Goal: Check status: Check status

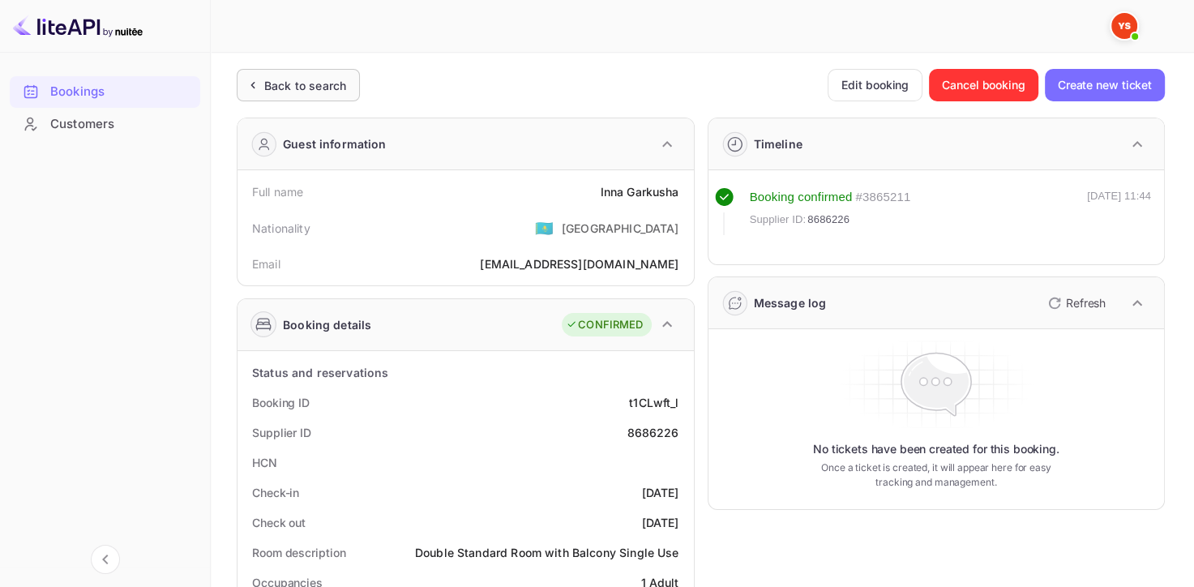
click at [287, 79] on div "Back to search" at bounding box center [305, 85] width 82 height 17
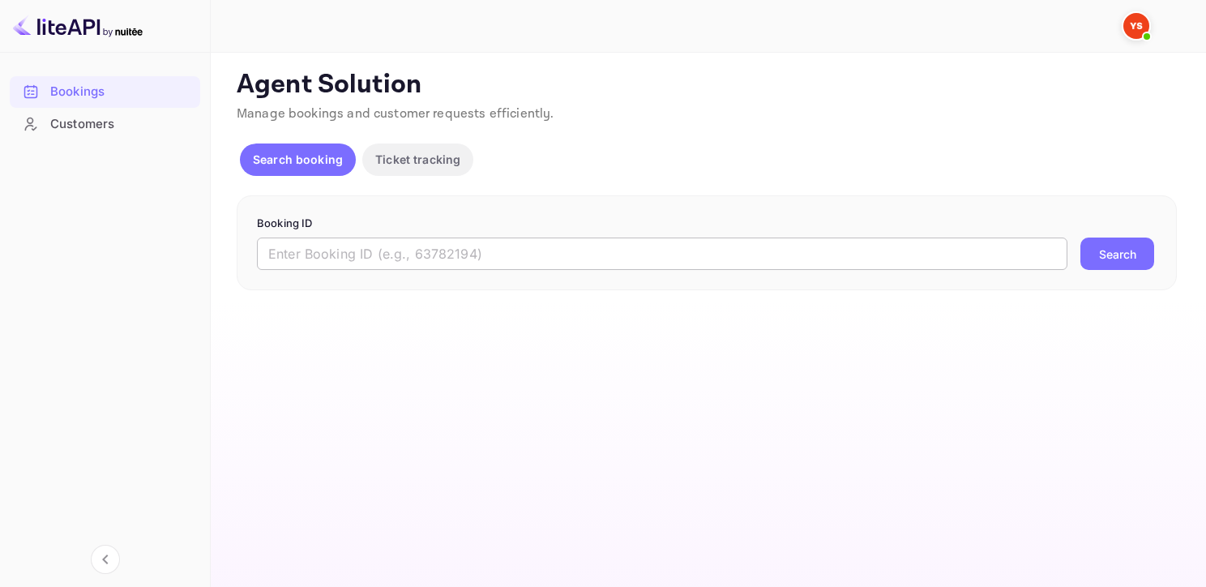
click at [409, 263] on input "text" at bounding box center [662, 254] width 811 height 32
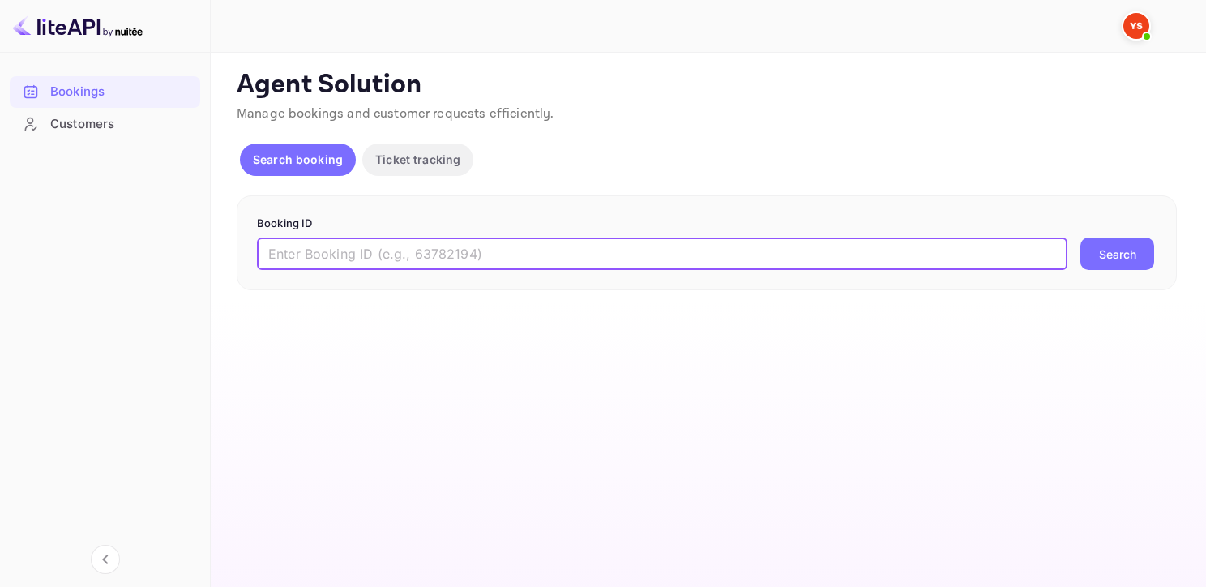
paste input "9529452"
type input "9529452"
click at [1081, 238] on button "Search" at bounding box center [1118, 254] width 74 height 32
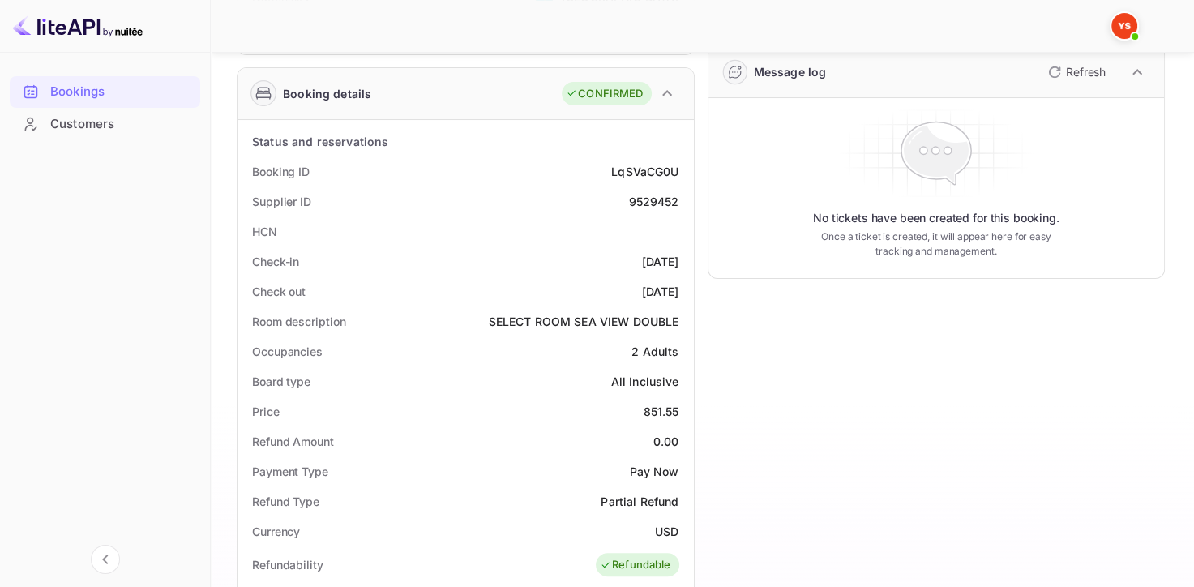
scroll to position [555, 0]
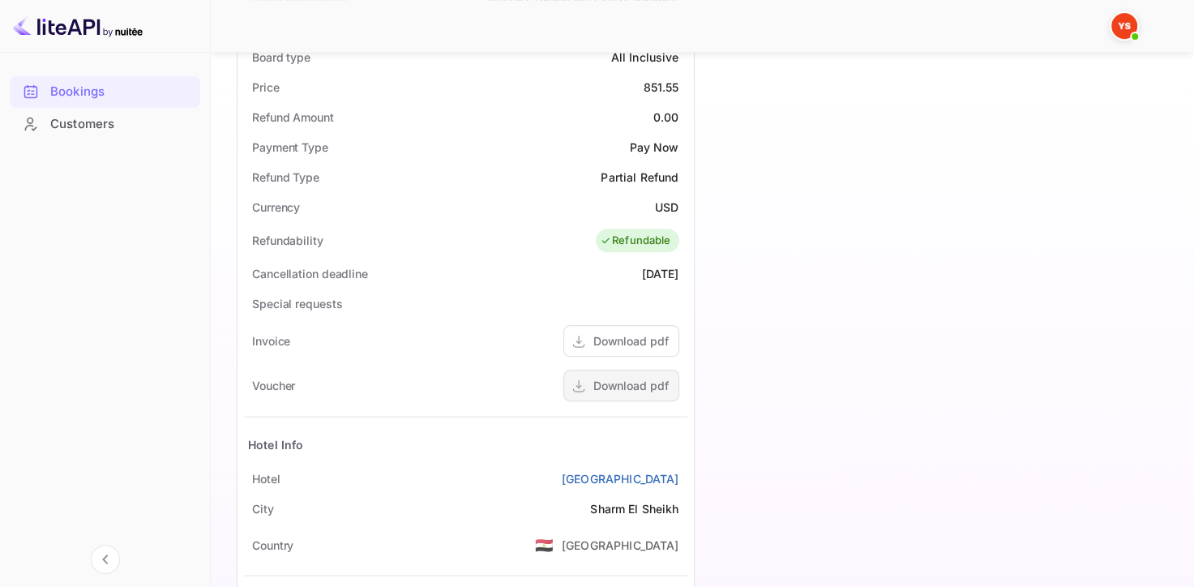
click at [603, 380] on div "Download pdf" at bounding box center [630, 385] width 75 height 17
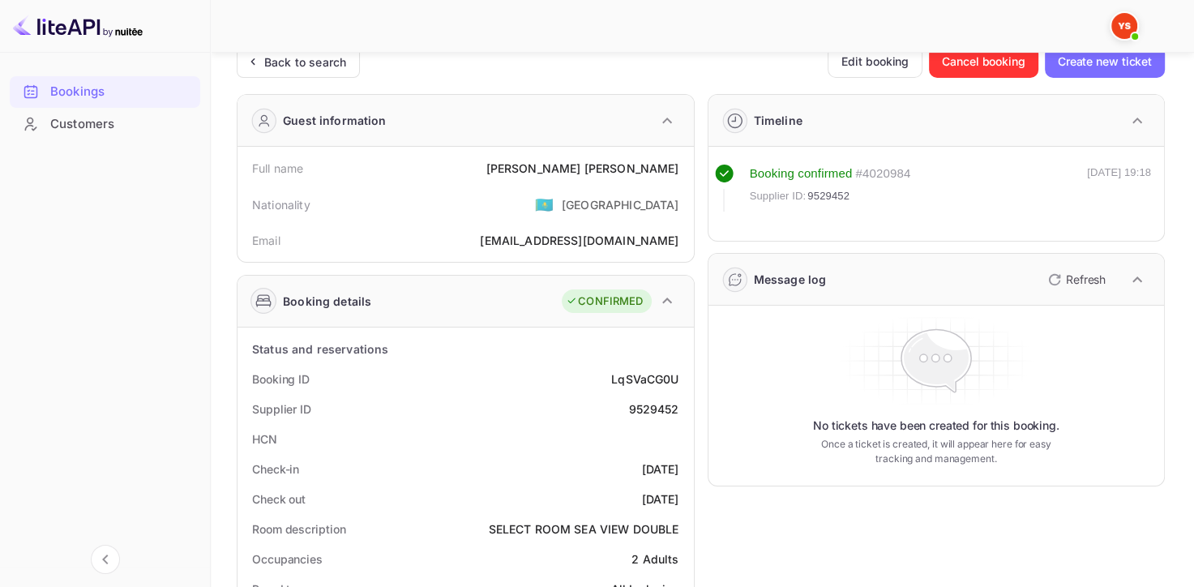
scroll to position [0, 0]
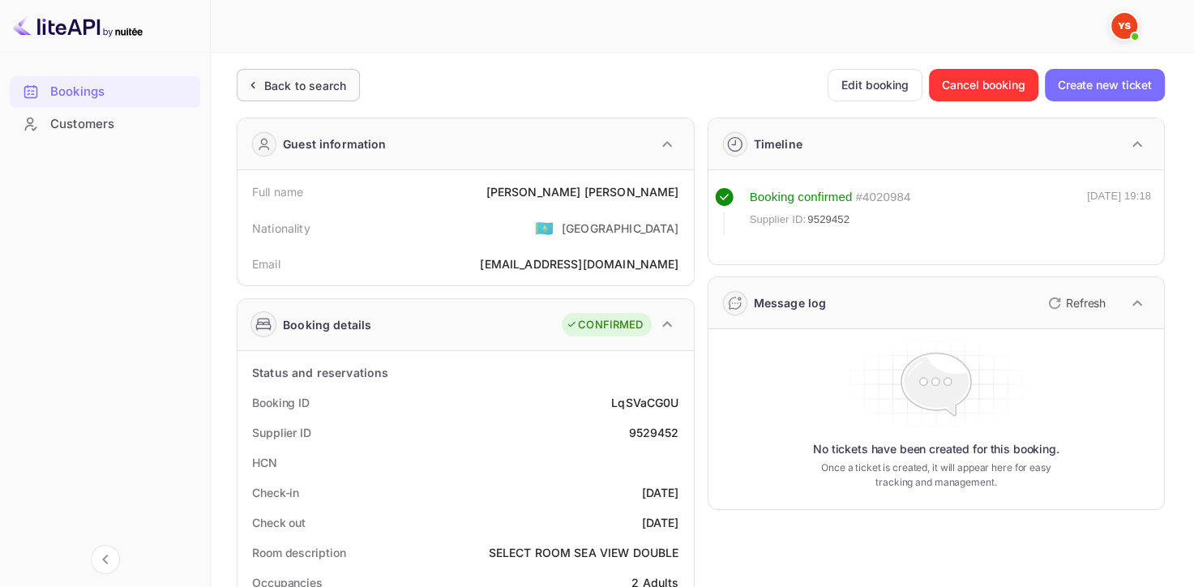
click at [310, 79] on div "Back to search" at bounding box center [305, 85] width 82 height 17
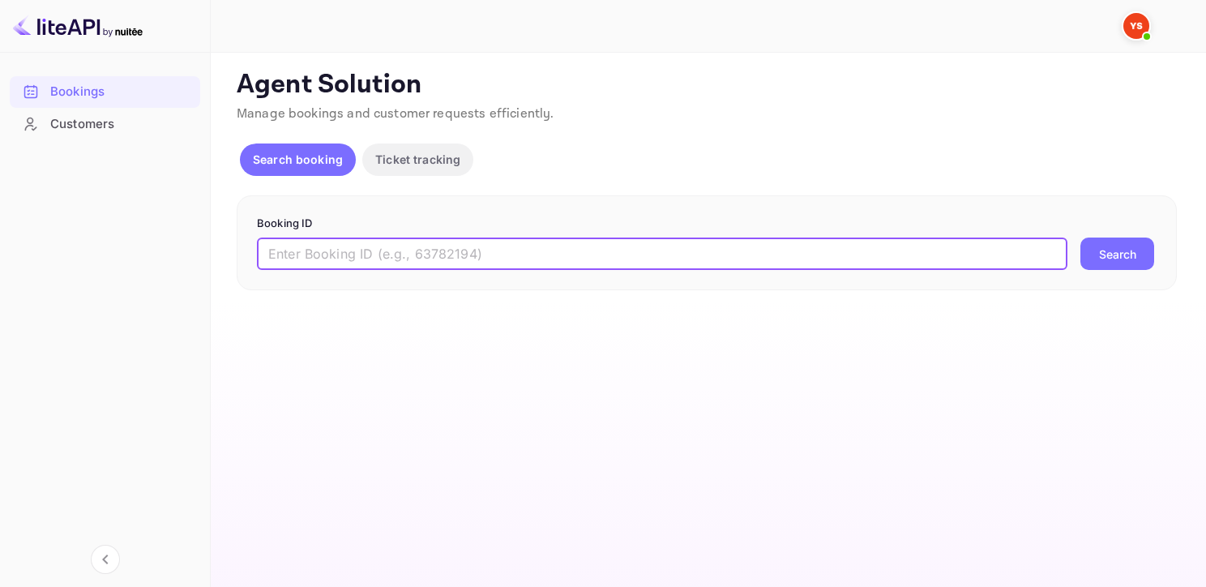
click at [433, 263] on input "text" at bounding box center [662, 254] width 811 height 32
paste input "9525177"
type input "9525177"
click at [1081, 238] on button "Search" at bounding box center [1118, 254] width 74 height 32
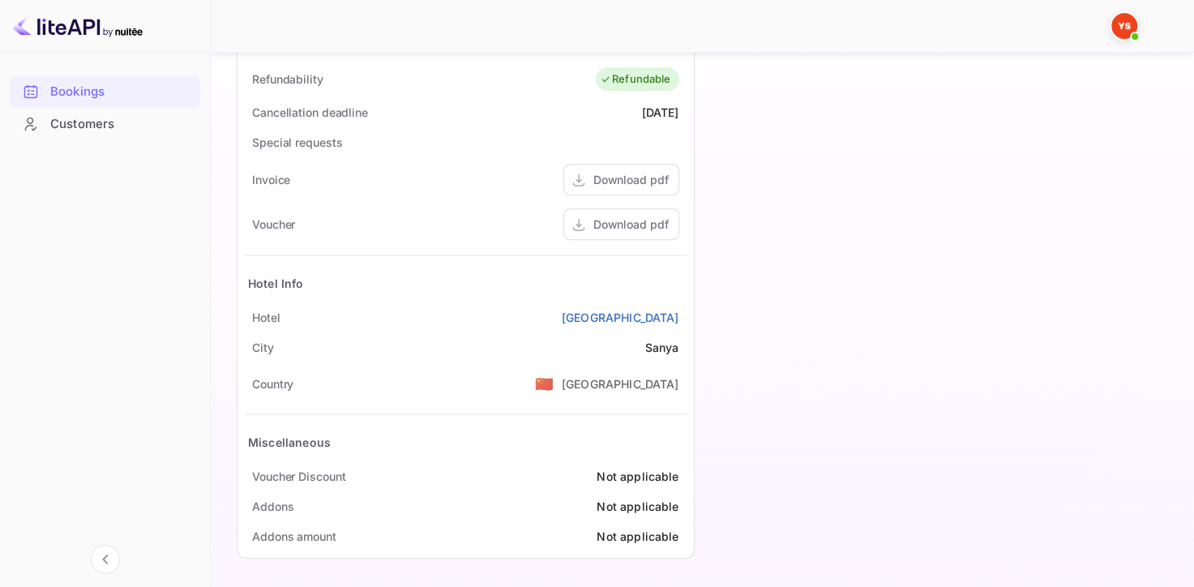
scroll to position [717, 0]
click at [634, 221] on div "Download pdf" at bounding box center [630, 223] width 75 height 17
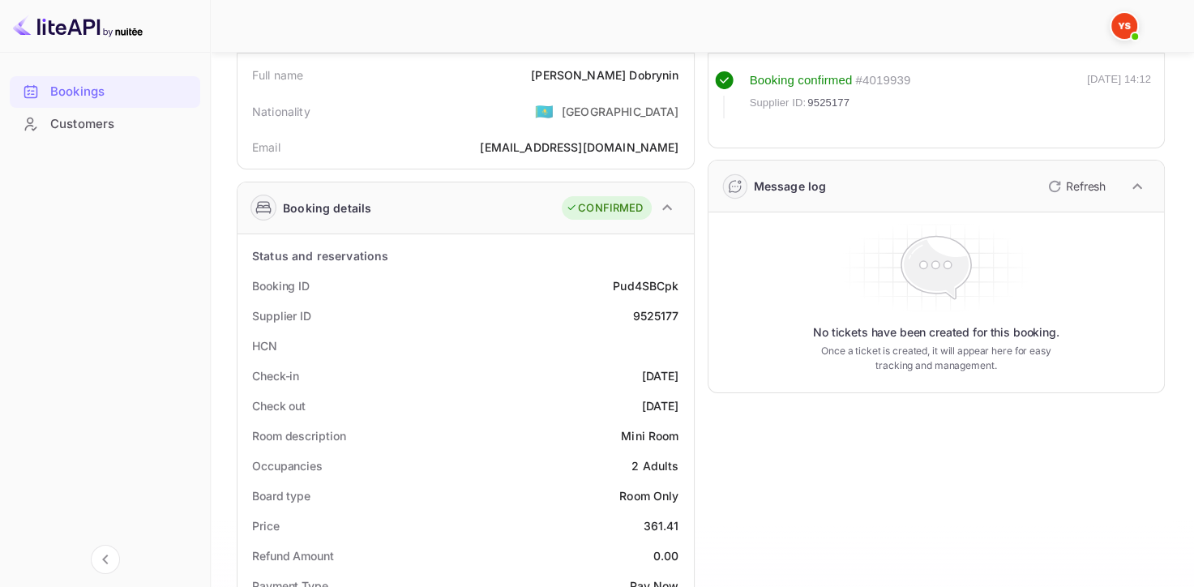
scroll to position [0, 0]
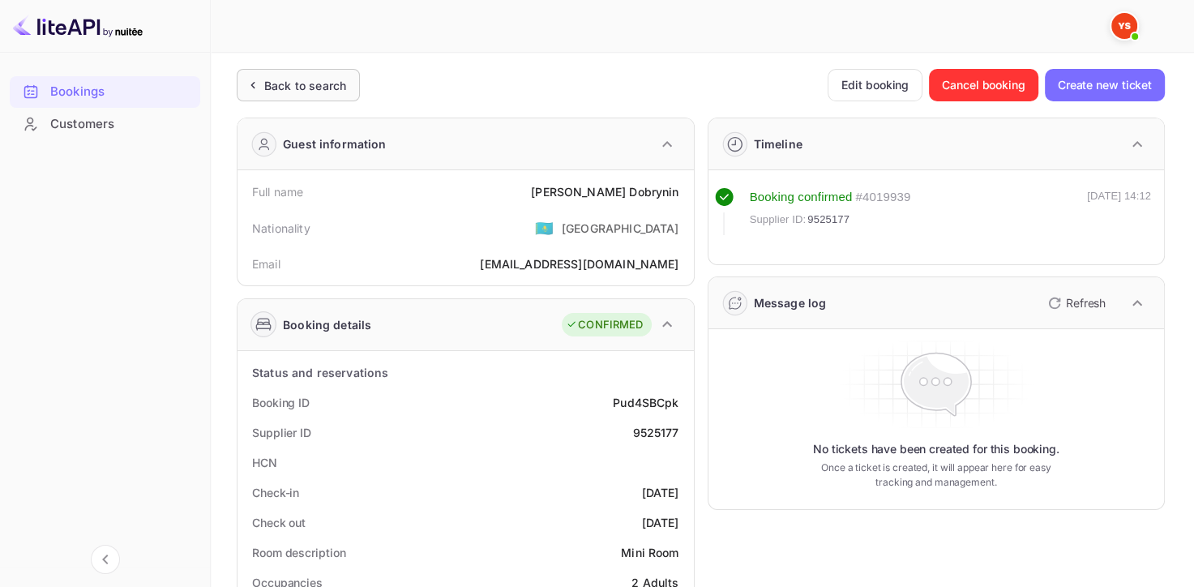
click at [308, 98] on div "Back to search" at bounding box center [298, 85] width 123 height 32
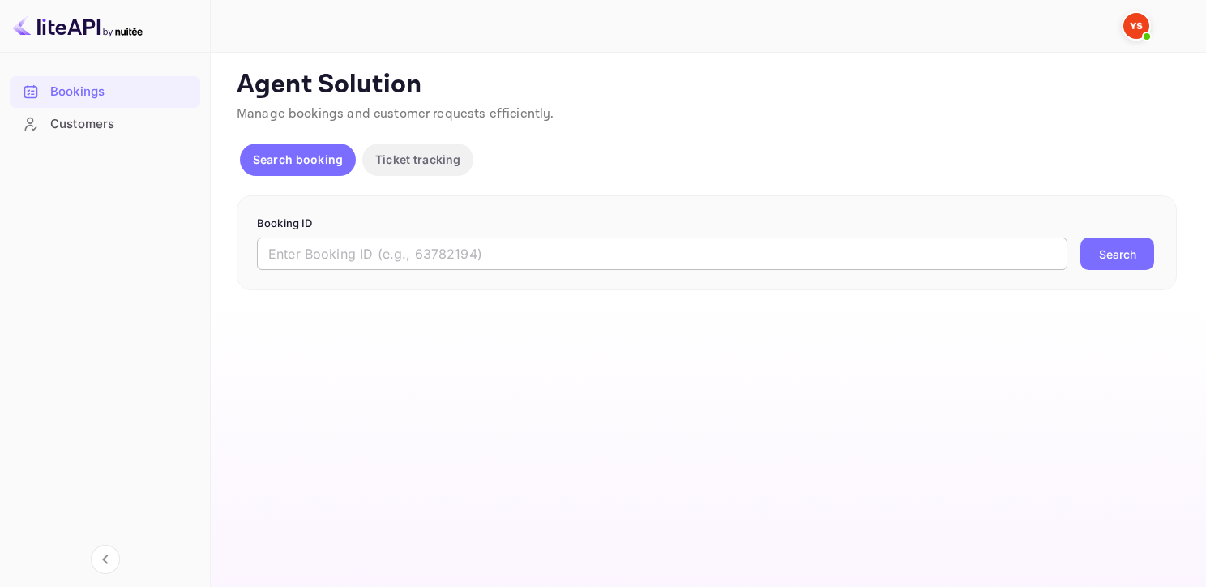
click at [332, 250] on input "text" at bounding box center [662, 254] width 811 height 32
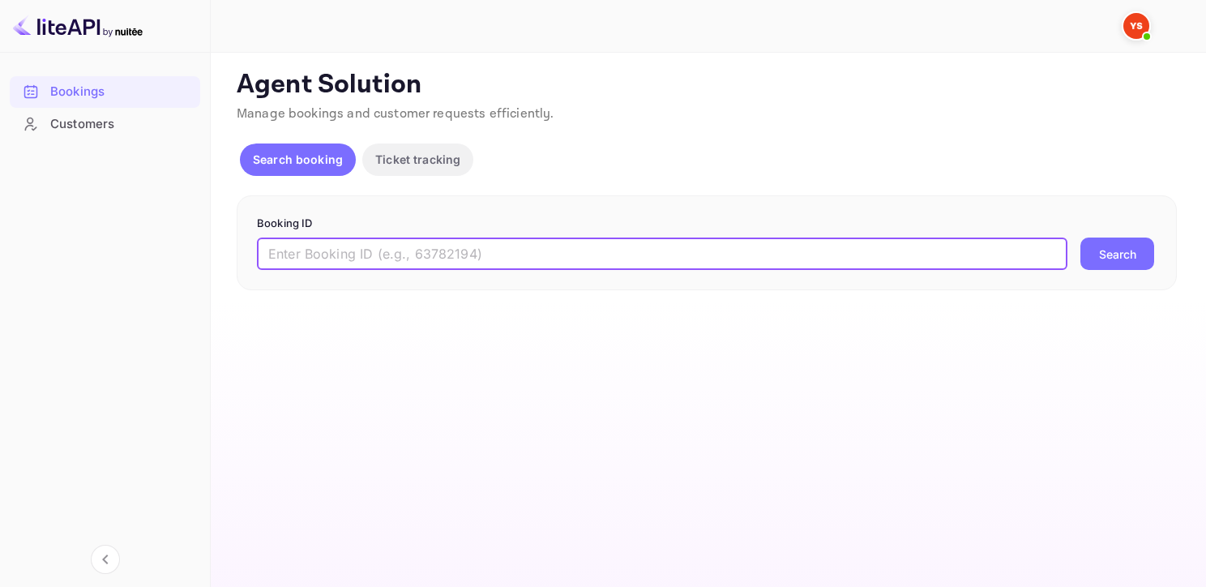
paste input "9529452"
type input "9529452"
click at [1081, 238] on button "Search" at bounding box center [1118, 254] width 74 height 32
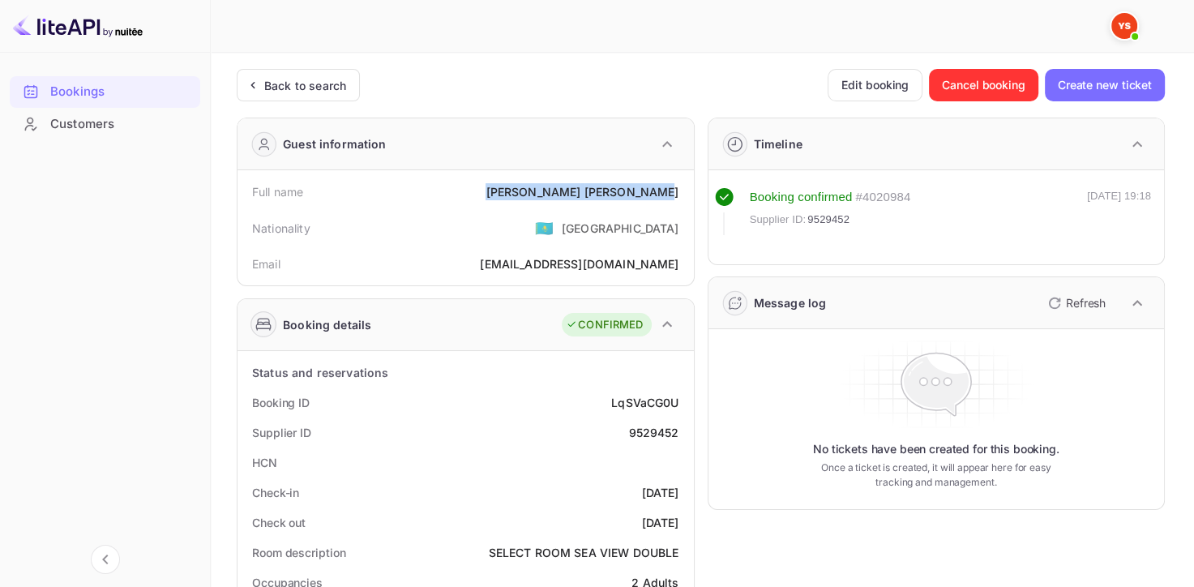
drag, startPoint x: 557, startPoint y: 194, endPoint x: 683, endPoint y: 195, distance: 125.7
click at [683, 195] on div "Full name [PERSON_NAME]" at bounding box center [465, 192] width 443 height 30
copy div "[PERSON_NAME]"
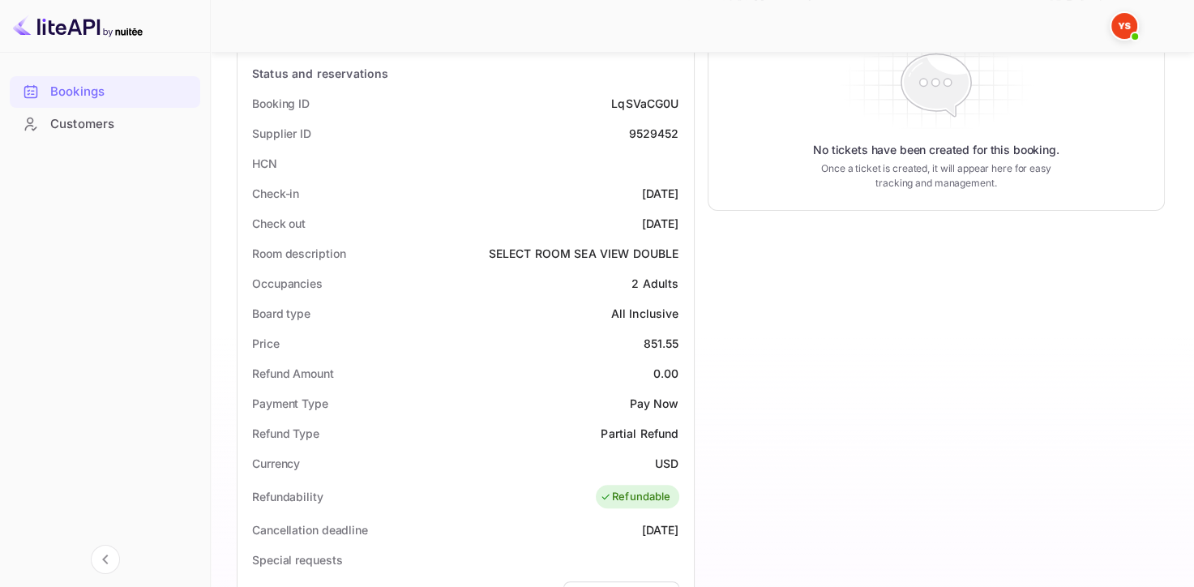
scroll to position [324, 0]
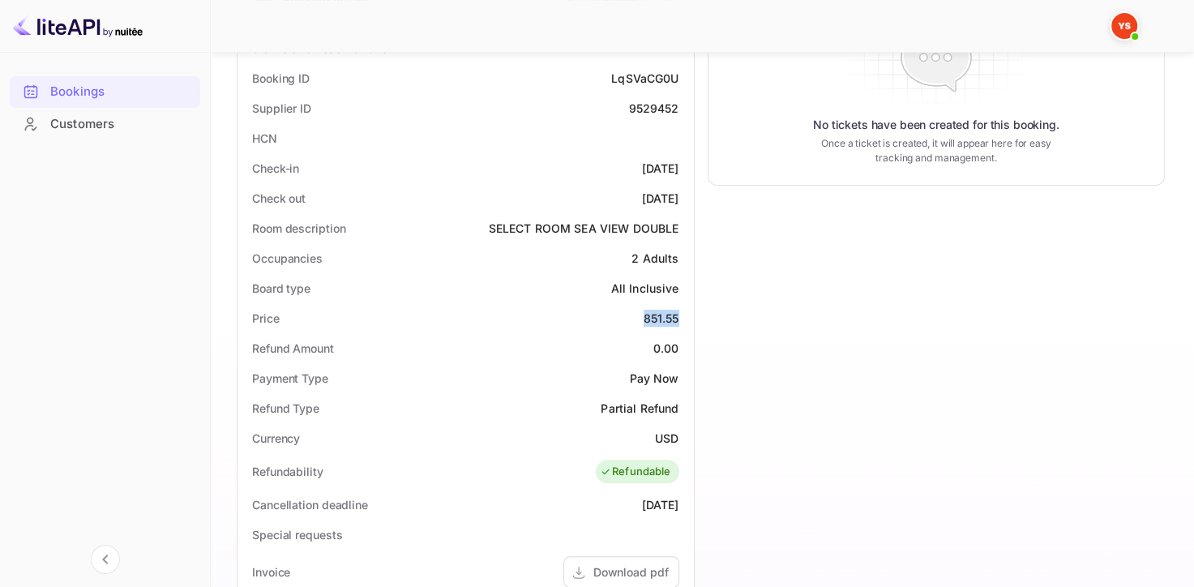
drag, startPoint x: 687, startPoint y: 319, endPoint x: 626, endPoint y: 318, distance: 60.8
click at [626, 318] on div "Status and reservations Booking ID LqSVaCG0U Supplier ID 9529452 HCN Check-in […" at bounding box center [466, 488] width 456 height 923
copy div "851.55"
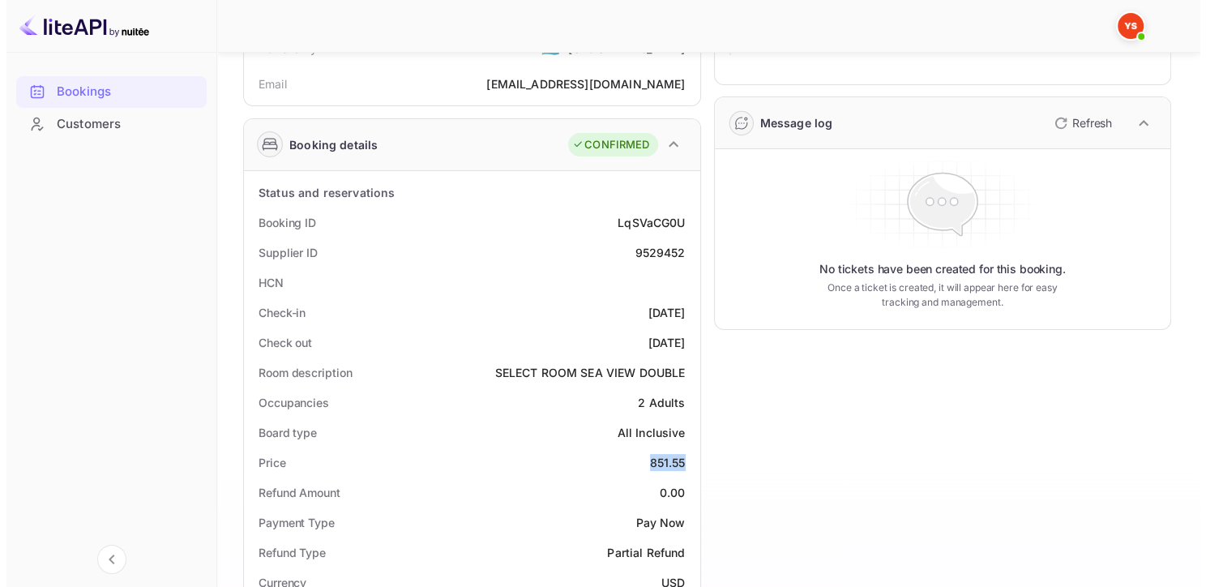
scroll to position [0, 0]
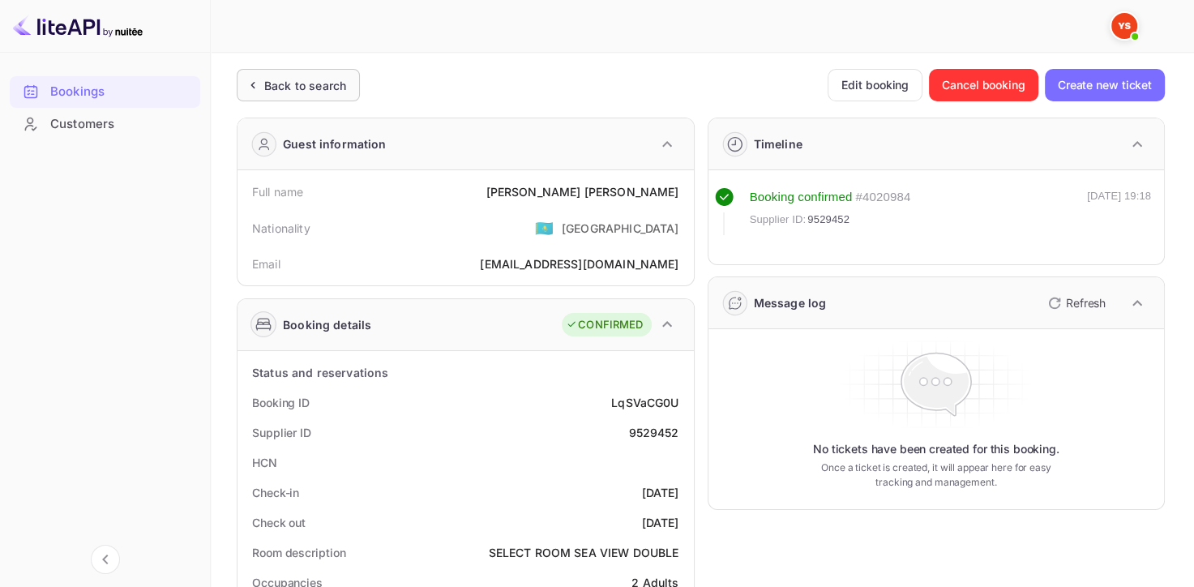
click at [279, 97] on div "Back to search" at bounding box center [298, 85] width 123 height 32
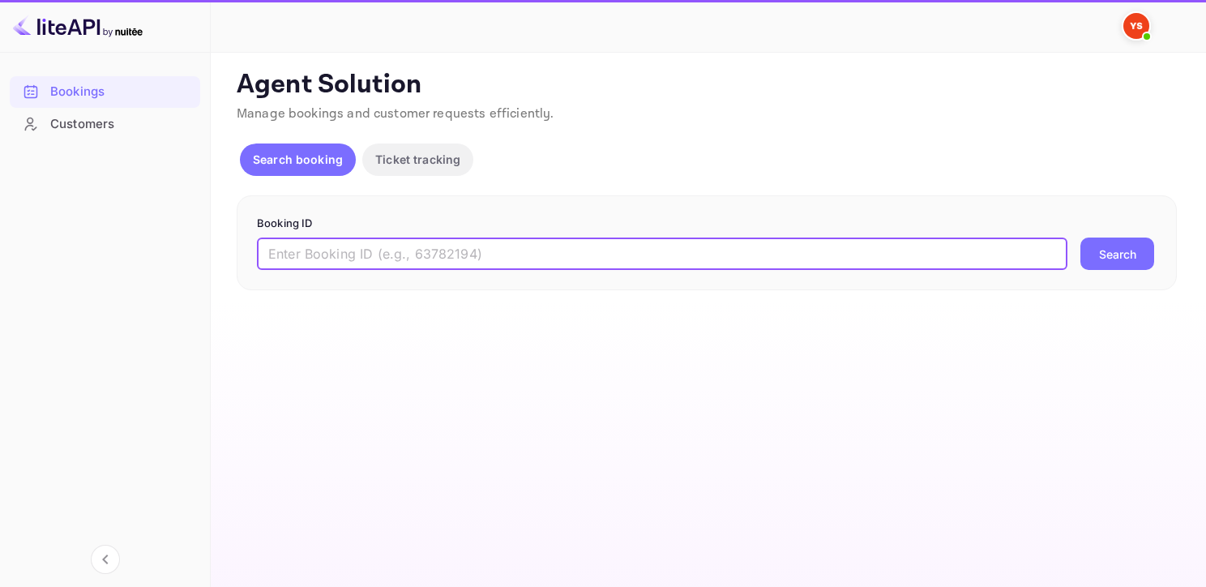
click at [345, 252] on input "text" at bounding box center [662, 254] width 811 height 32
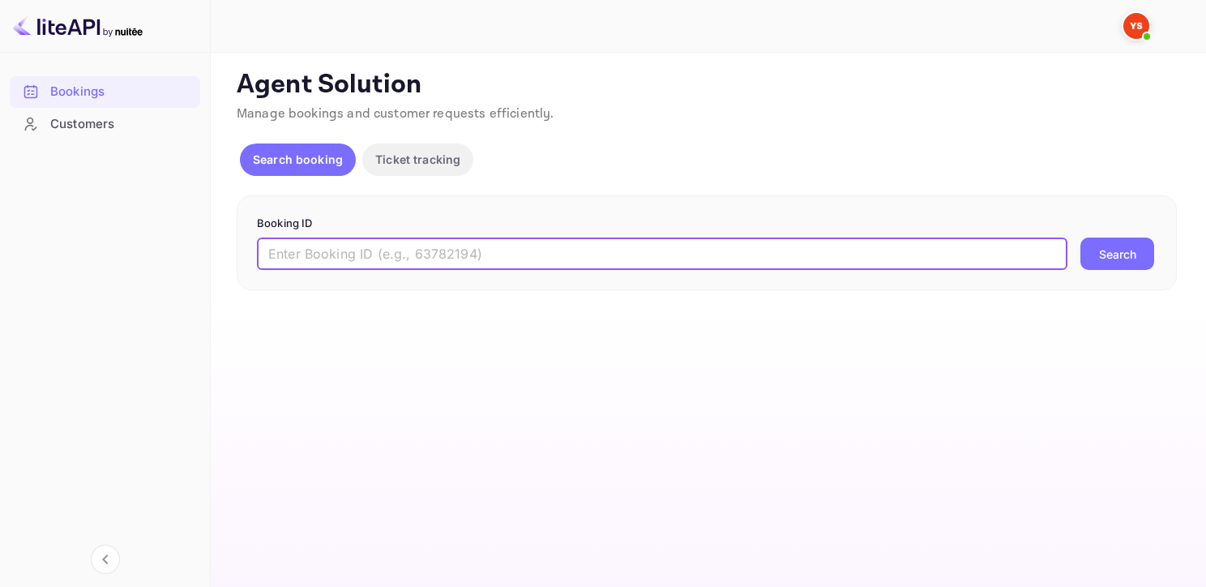
paste input "8890611"
type input "8890611"
click at [1081, 238] on button "Search" at bounding box center [1118, 254] width 74 height 32
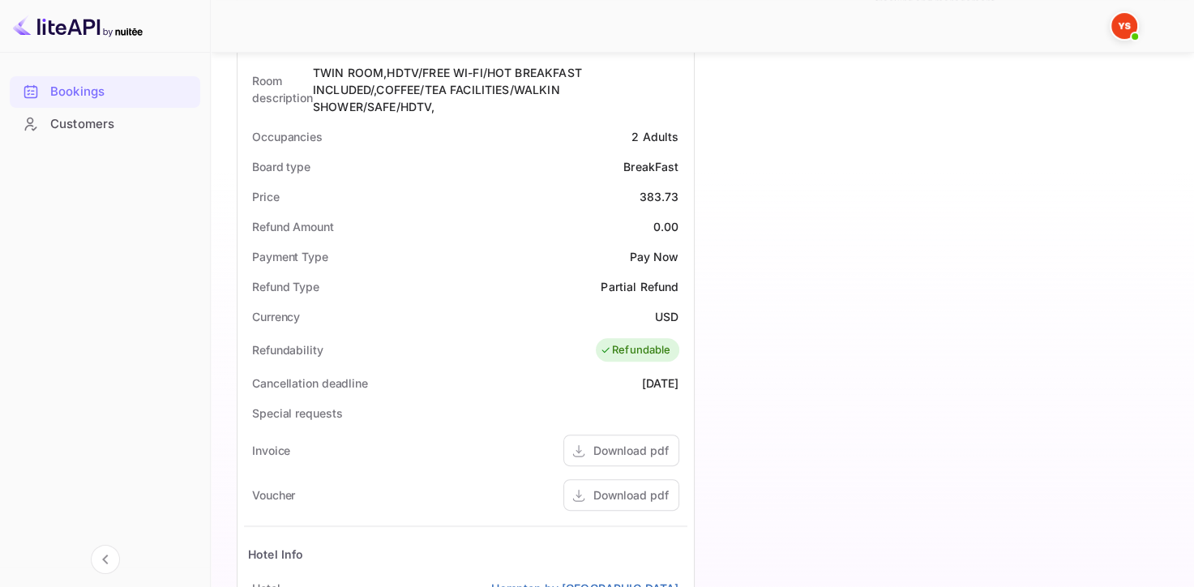
scroll to position [486, 0]
